Goal: Task Accomplishment & Management: Manage account settings

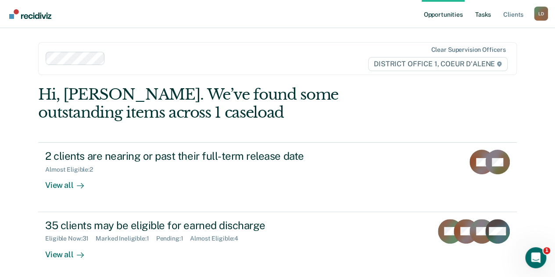
click at [486, 16] on link "Tasks" at bounding box center [482, 14] width 19 height 28
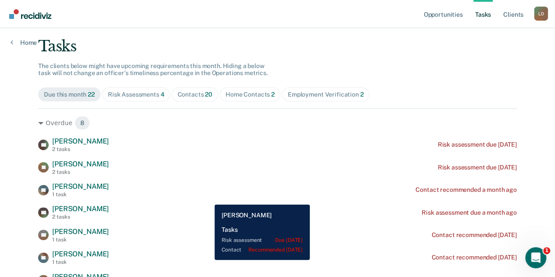
scroll to position [132, 0]
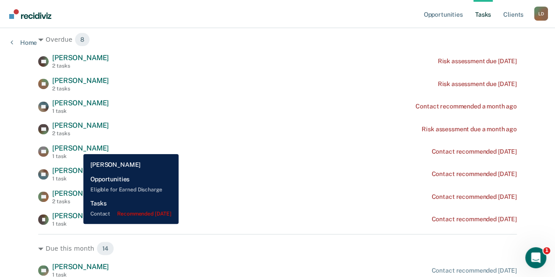
click at [77, 147] on span "[PERSON_NAME]" at bounding box center [80, 148] width 57 height 8
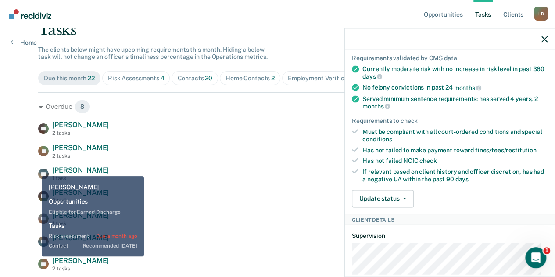
scroll to position [88, 0]
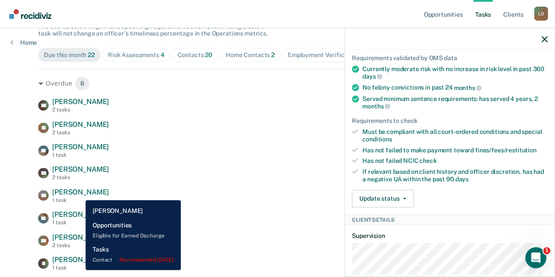
click at [79, 193] on span "[PERSON_NAME]" at bounding box center [80, 192] width 57 height 8
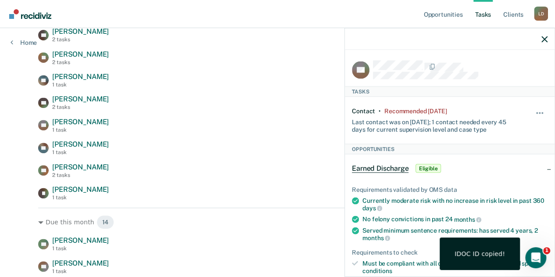
scroll to position [263, 0]
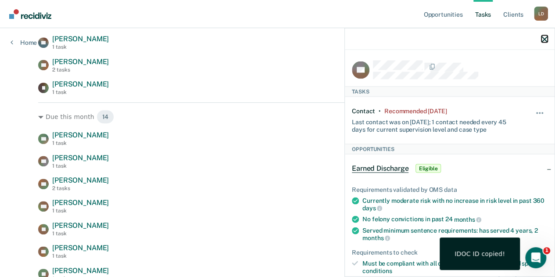
click at [545, 37] on icon "button" at bounding box center [544, 39] width 6 height 6
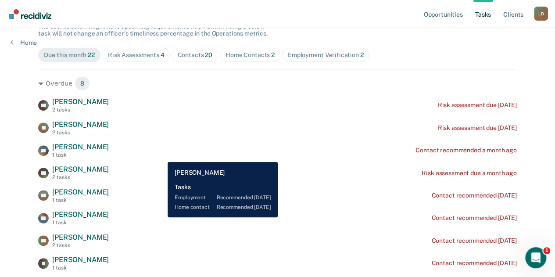
scroll to position [66, 0]
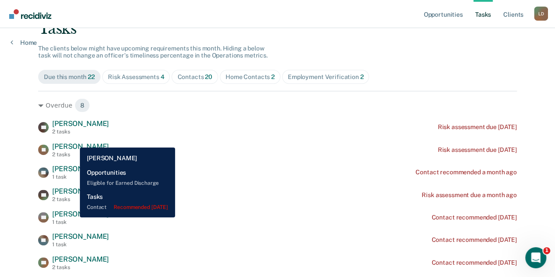
click at [73, 217] on span "[PERSON_NAME]" at bounding box center [80, 214] width 57 height 8
